Goal: Find specific page/section: Find specific page/section

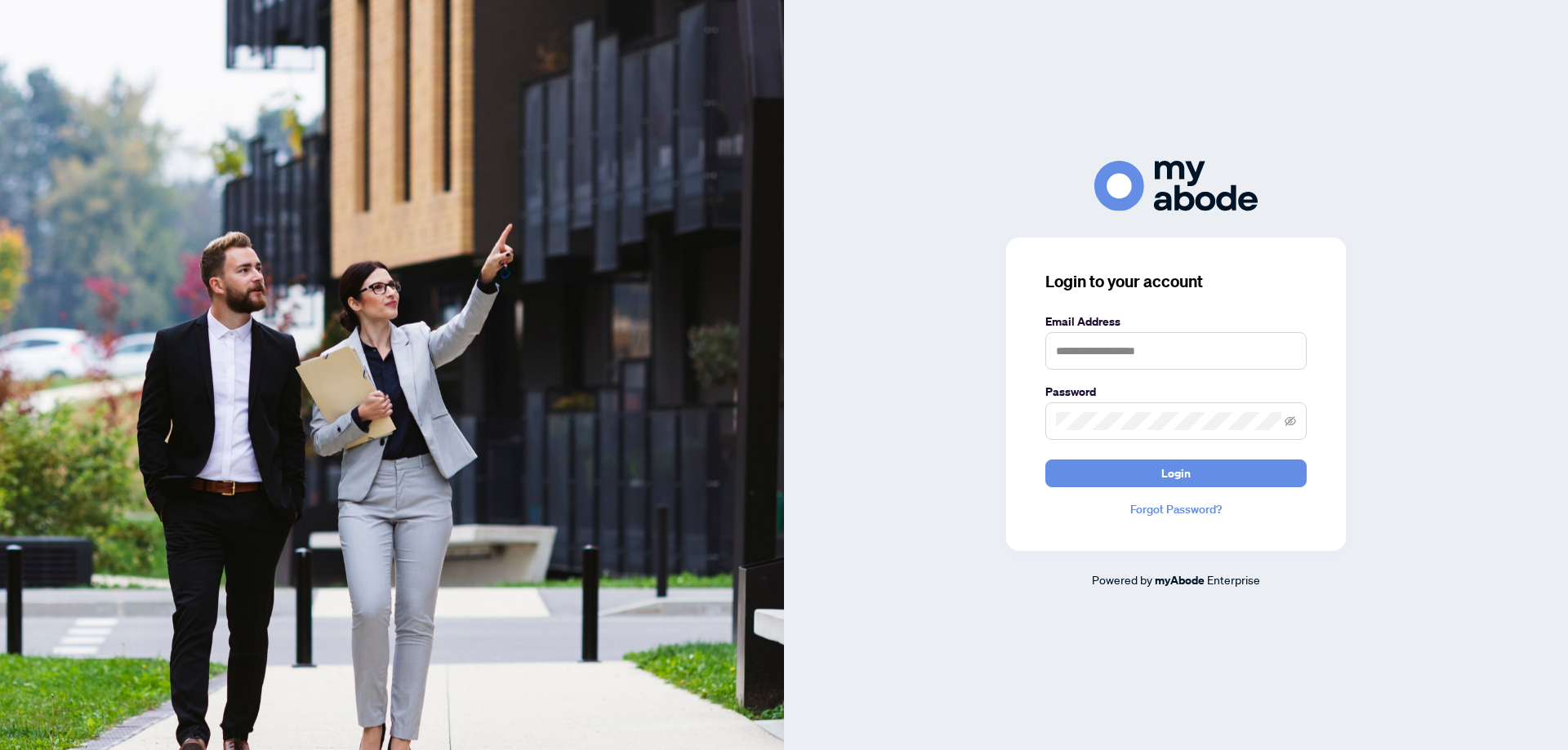
type input "**********"
click at [1184, 480] on span "Login" at bounding box center [1175, 473] width 30 height 26
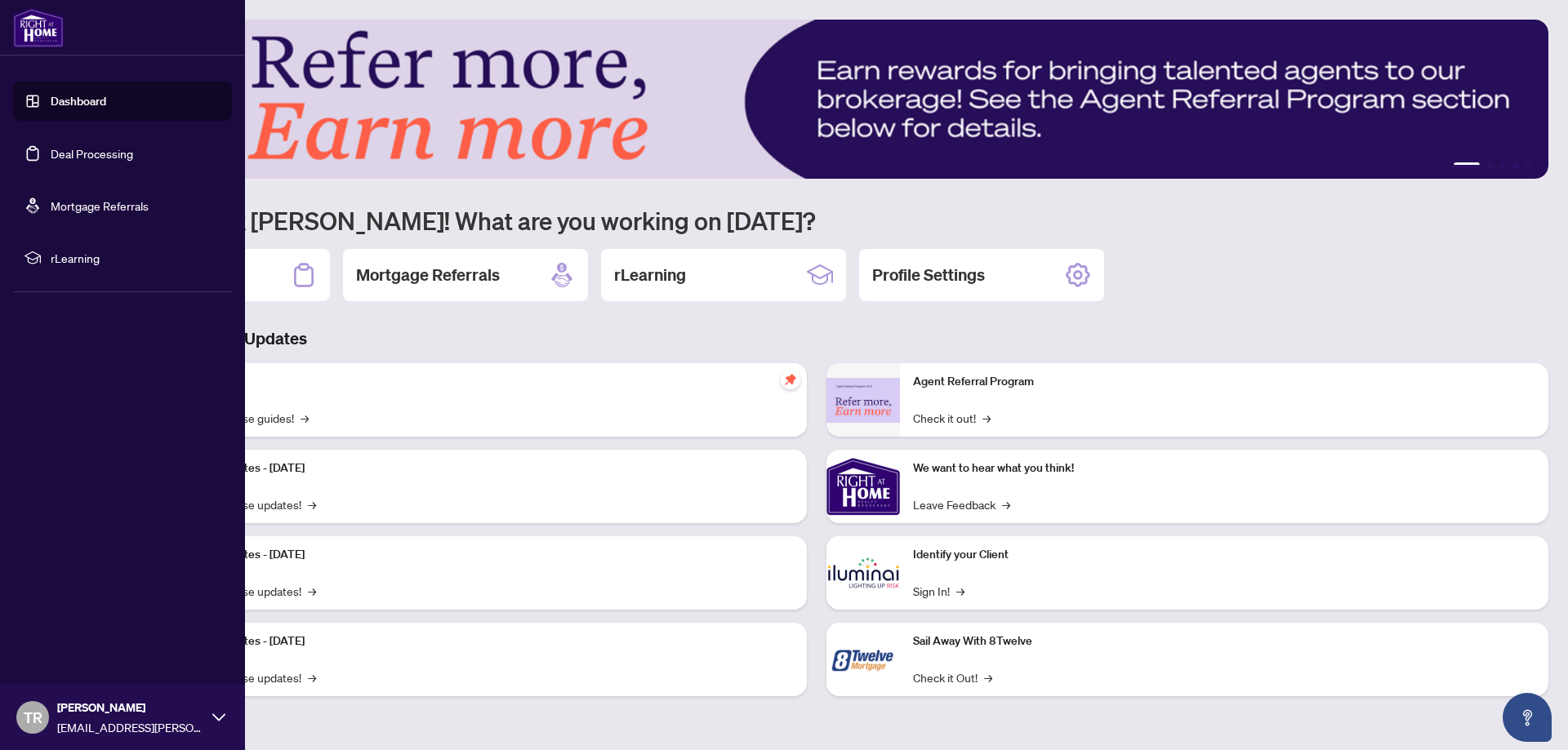
click at [51, 154] on link "Deal Processing" at bounding box center [92, 153] width 82 height 14
